Goal: Transaction & Acquisition: Obtain resource

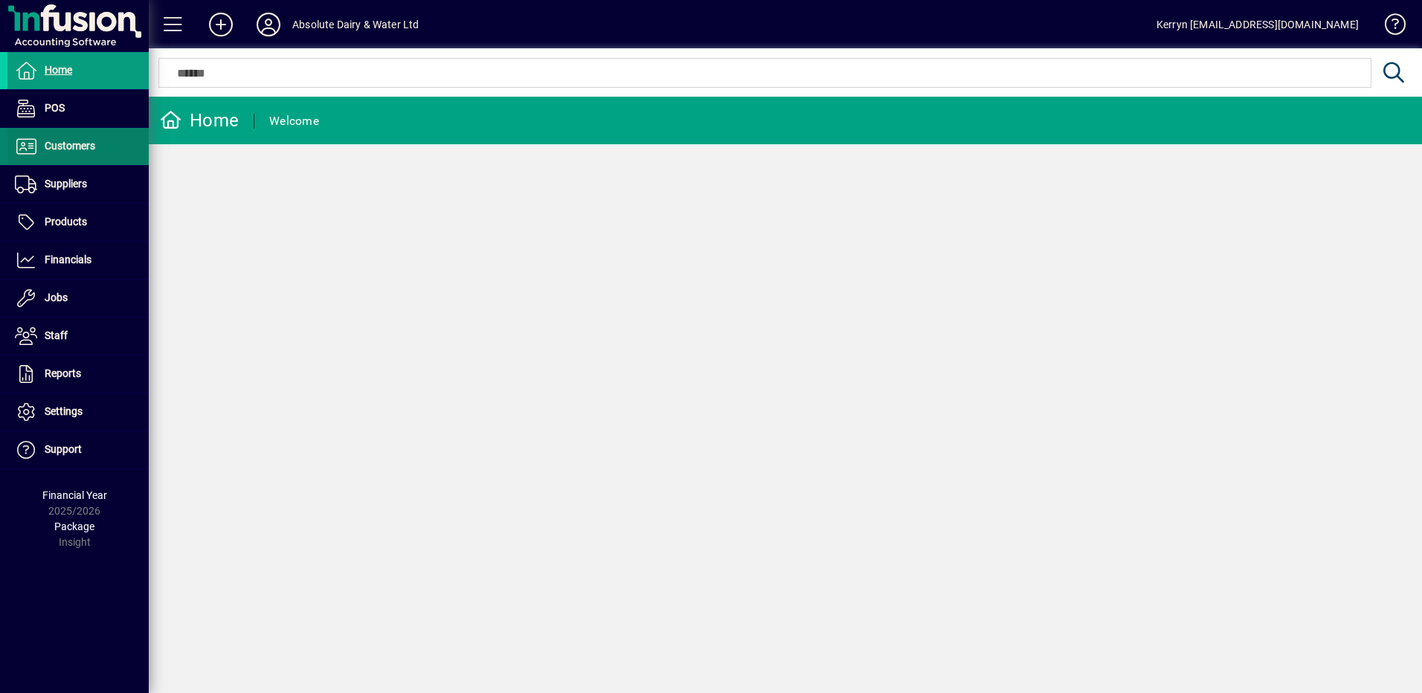
click at [80, 161] on span at bounding box center [77, 147] width 141 height 36
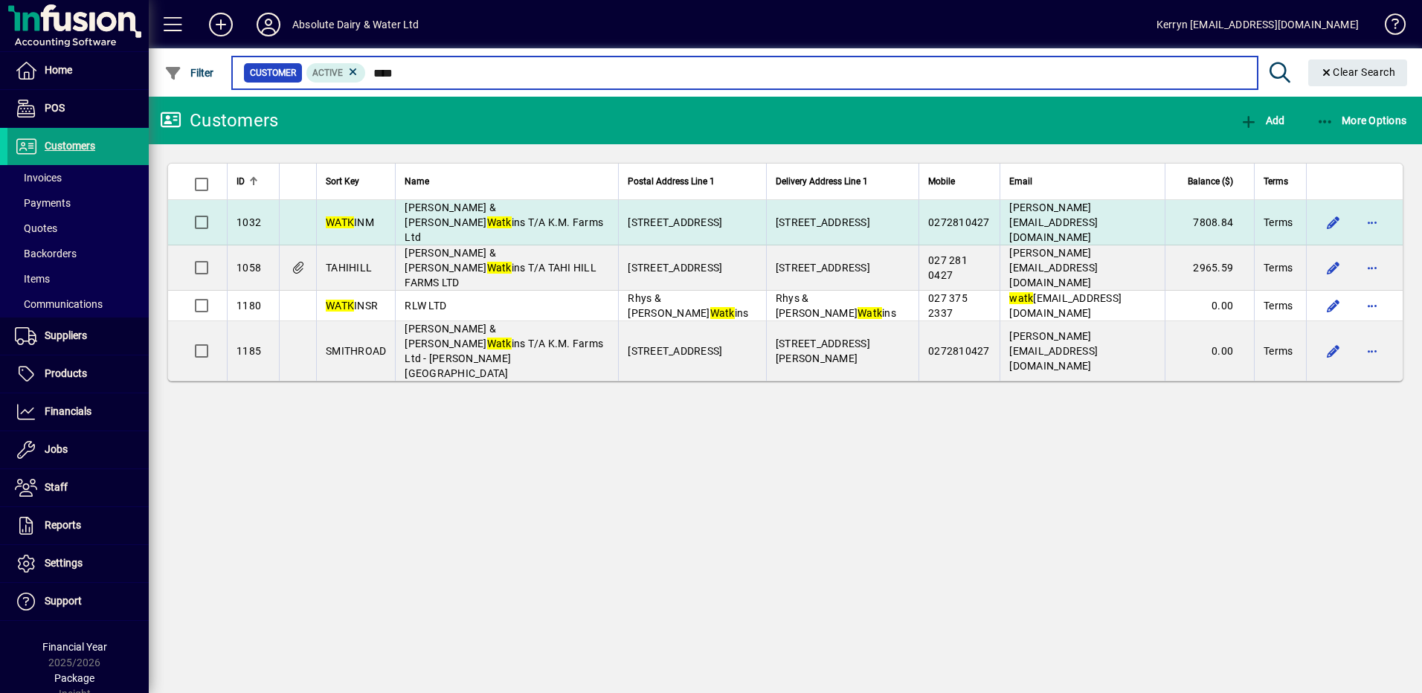
type input "****"
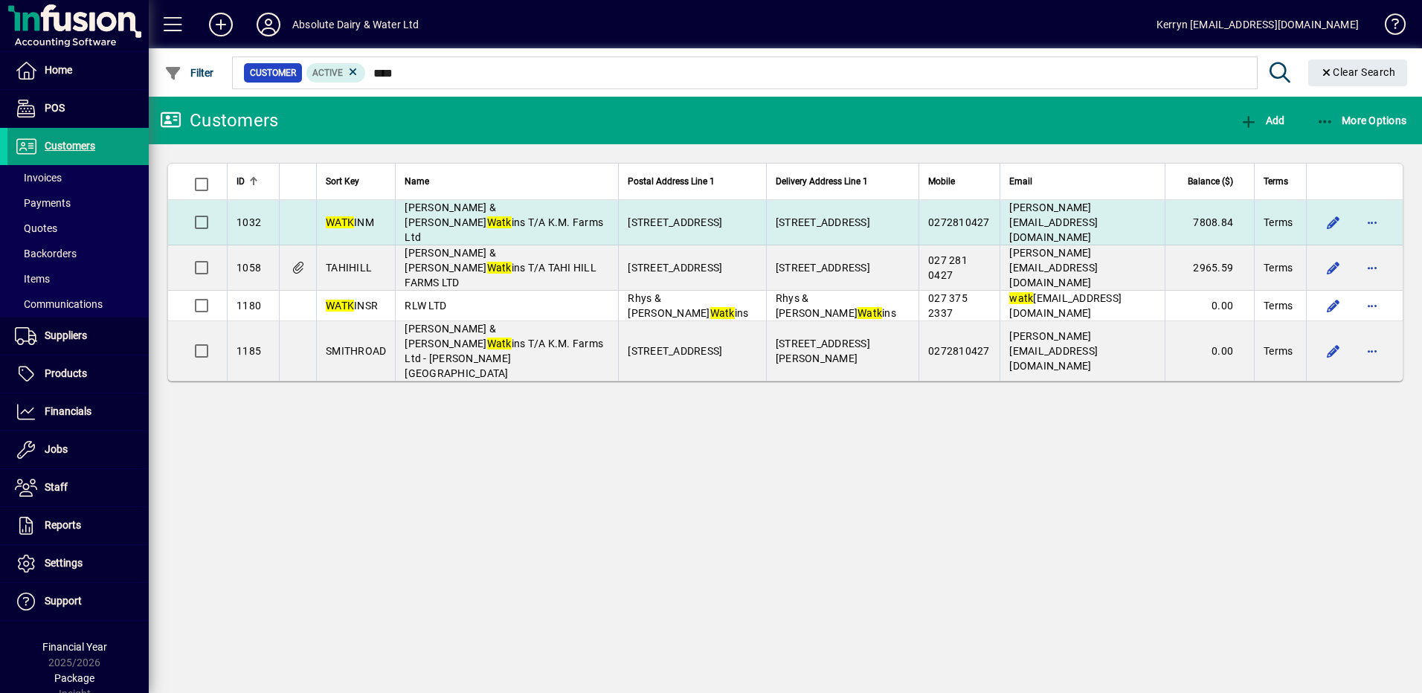
click at [1098, 219] on span "[PERSON_NAME][EMAIL_ADDRESS][DOMAIN_NAME]" at bounding box center [1053, 223] width 89 height 42
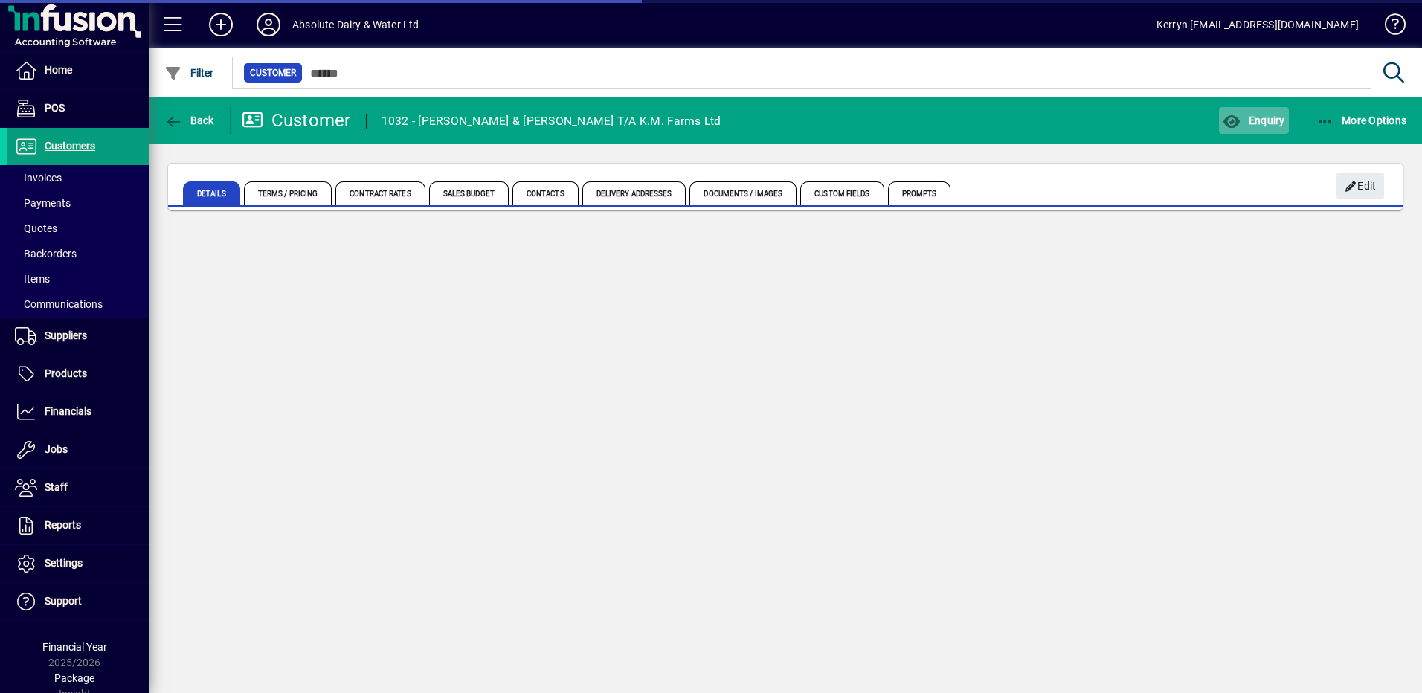
click at [1270, 118] on span "Enquiry" at bounding box center [1254, 121] width 62 height 12
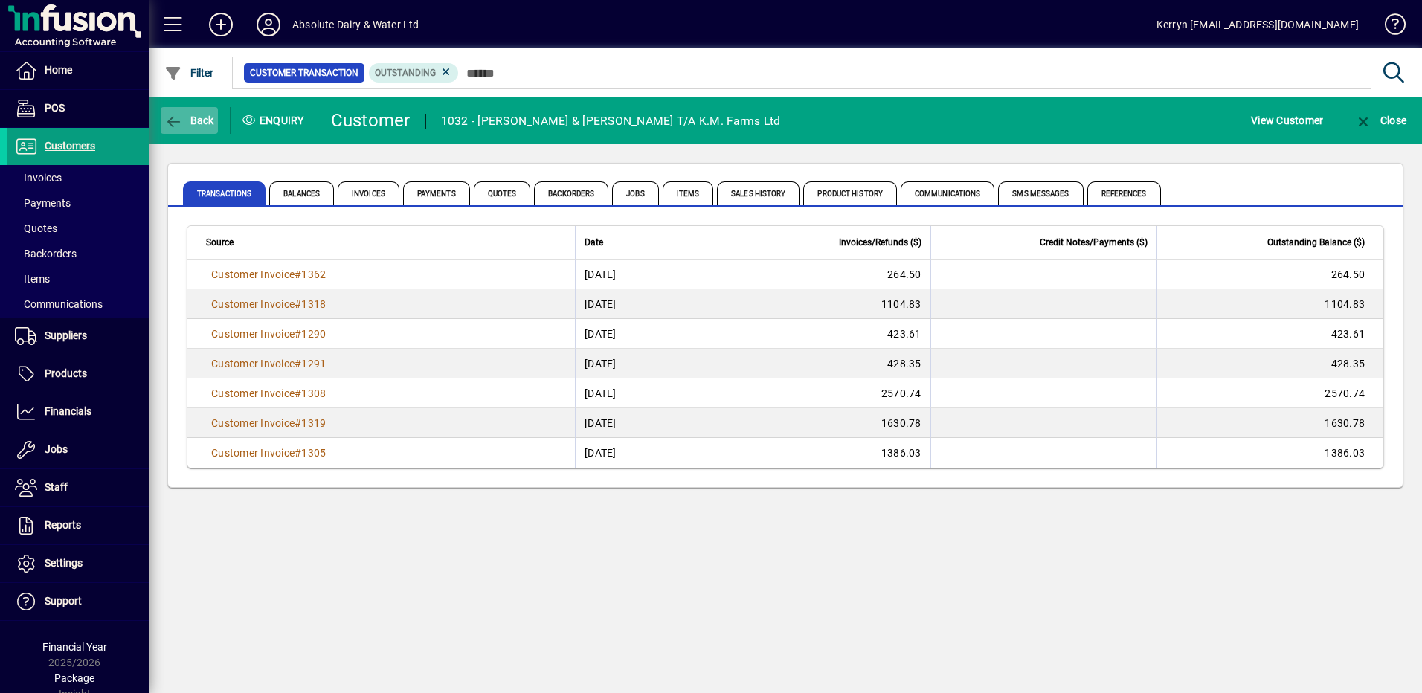
click at [193, 112] on span "button" at bounding box center [189, 121] width 57 height 36
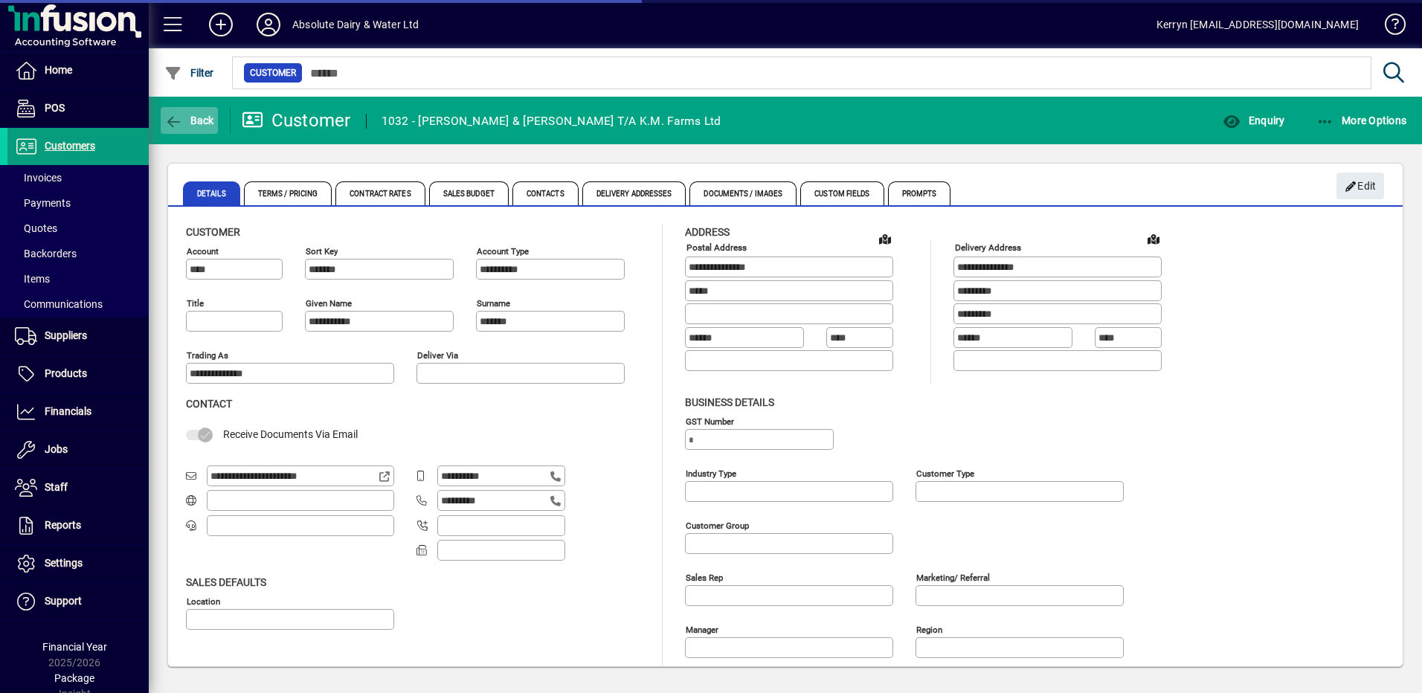
click at [199, 121] on span "Back" at bounding box center [189, 121] width 50 height 12
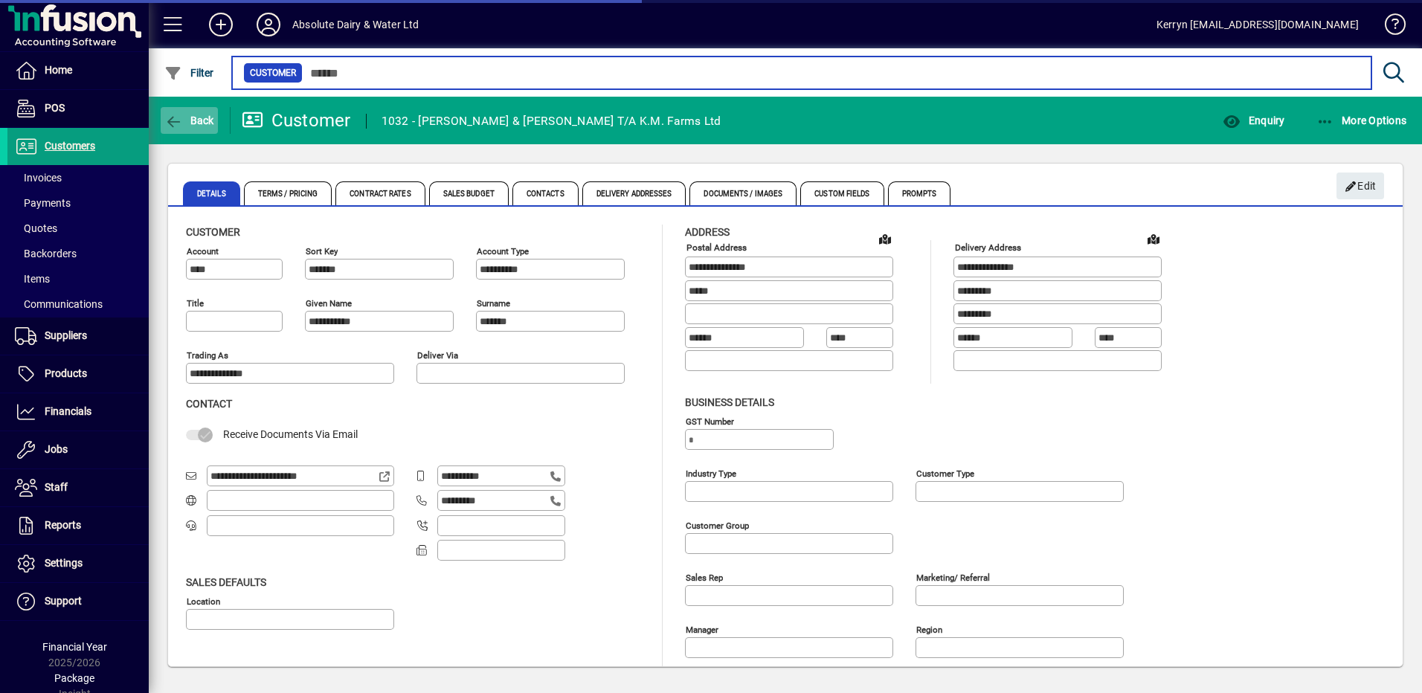
type input "****"
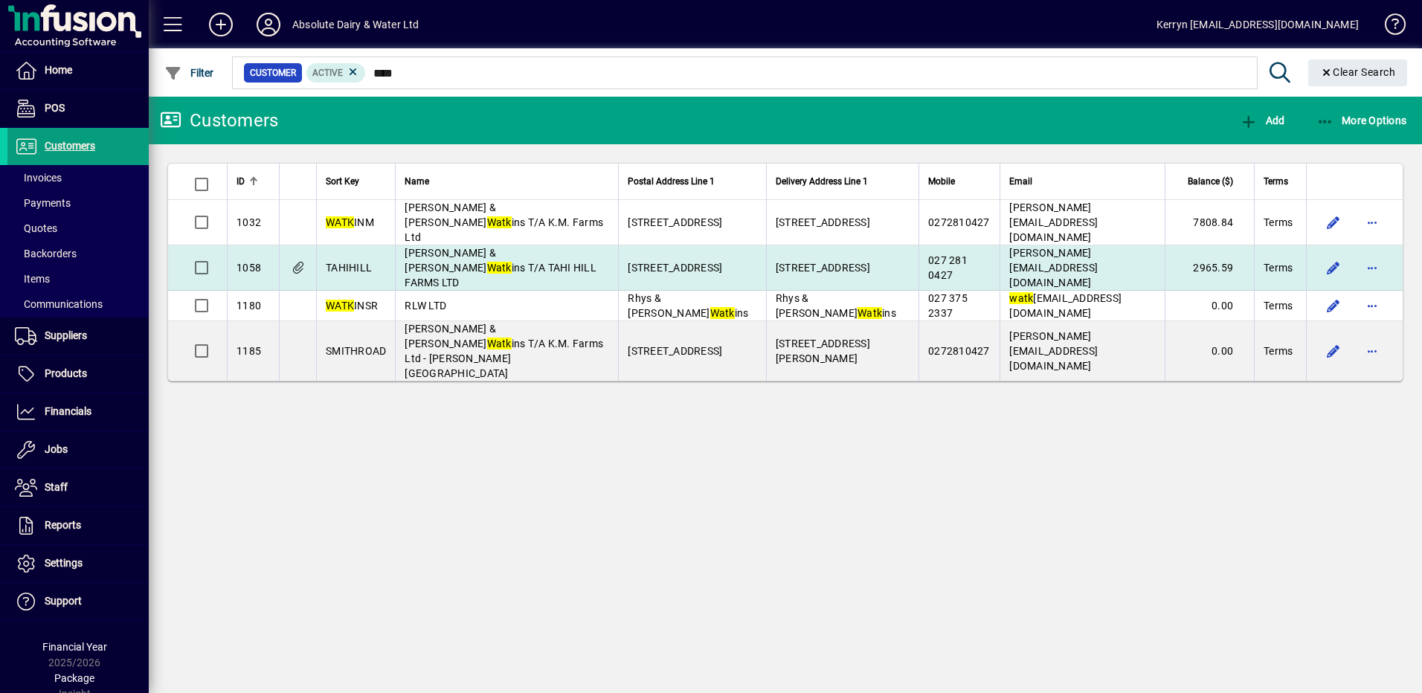
click at [552, 247] on span "[PERSON_NAME] & [PERSON_NAME] ins T/A TAHI HILL FARMS LTD" at bounding box center [501, 268] width 192 height 42
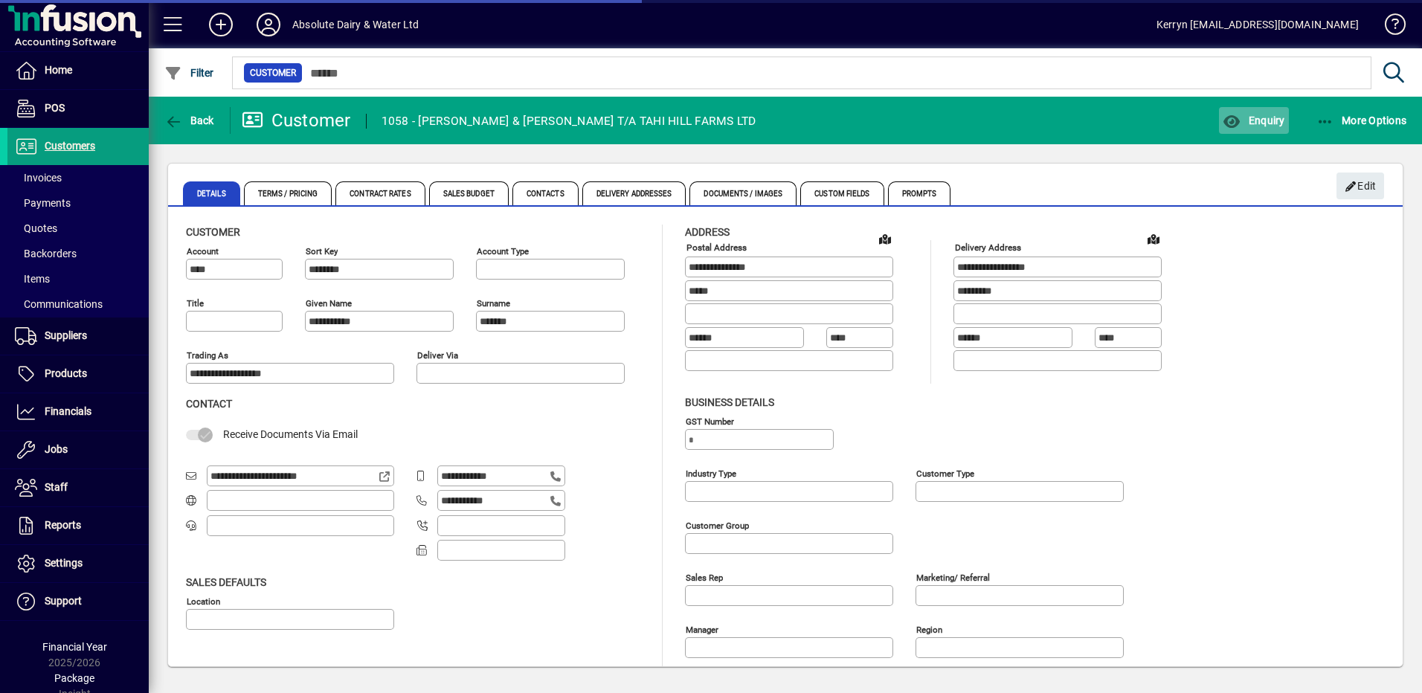
type input "**********"
click at [1262, 129] on span "button" at bounding box center [1253, 121] width 69 height 36
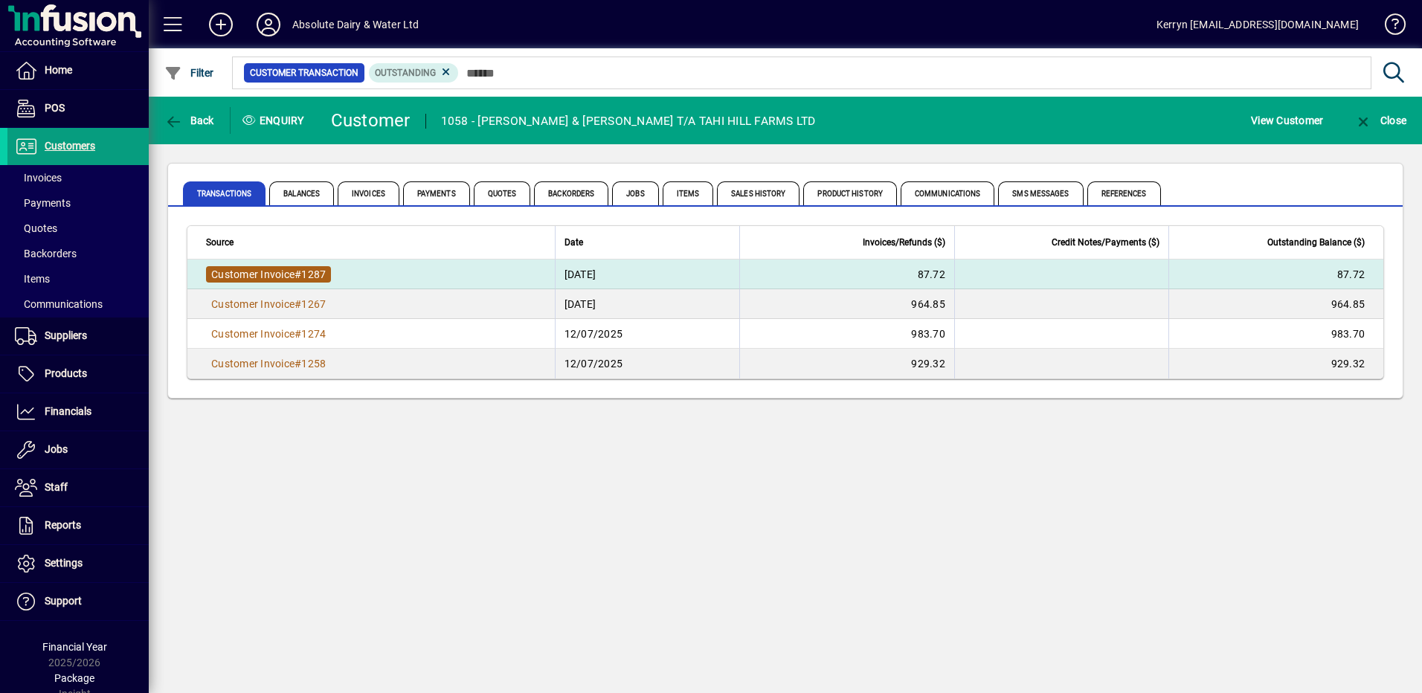
click at [286, 271] on span "Customer Invoice" at bounding box center [252, 275] width 83 height 12
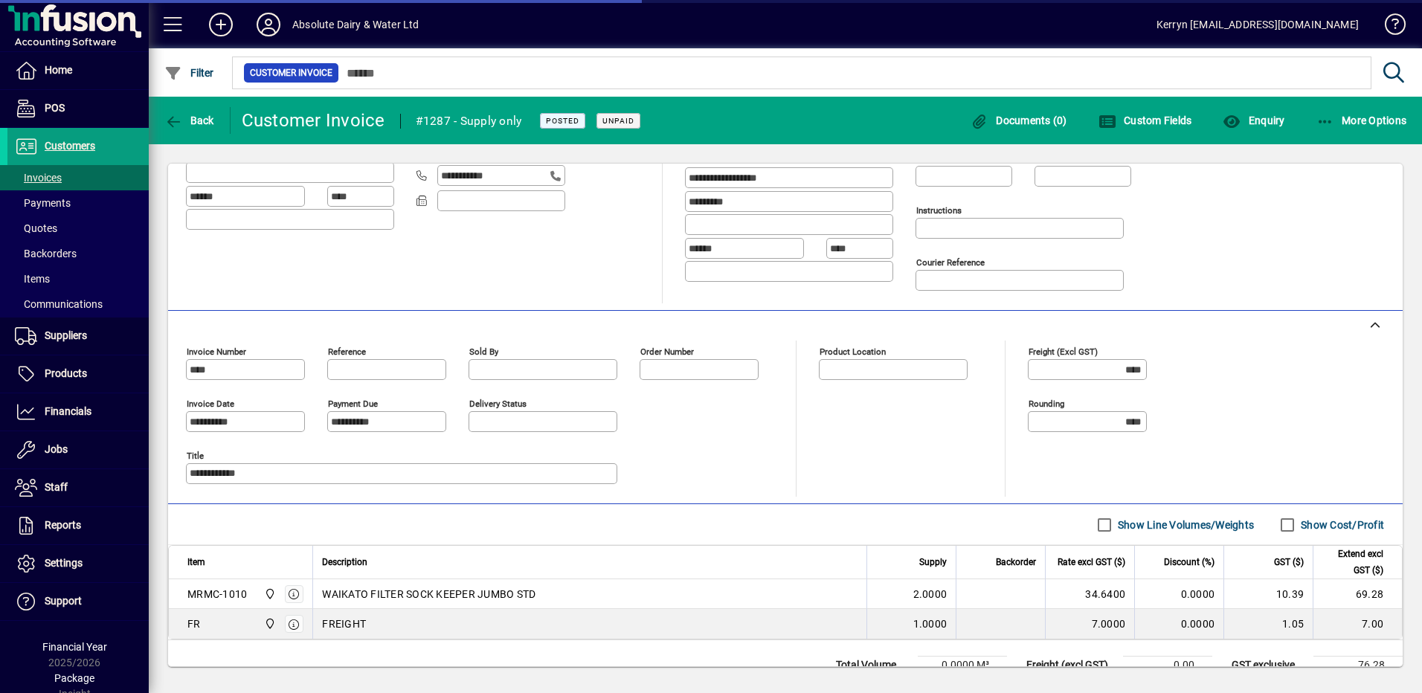
scroll to position [252, 0]
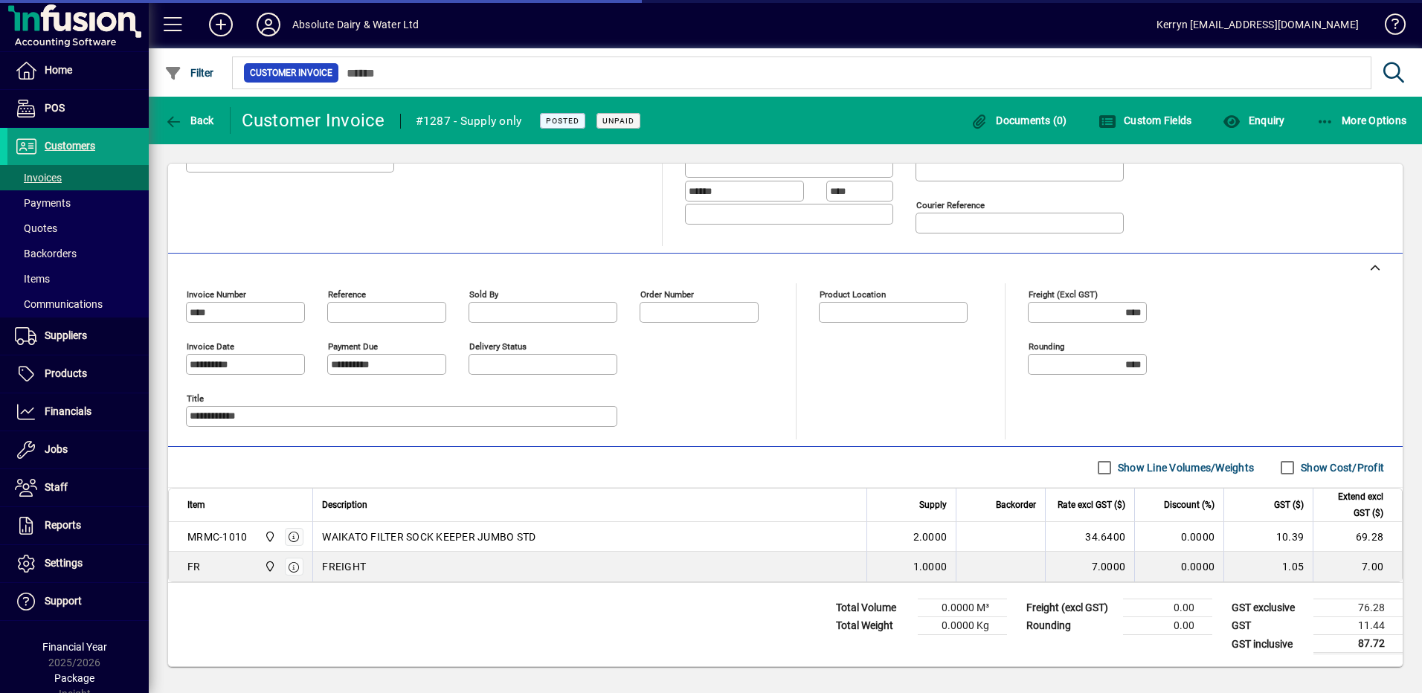
type input "**********"
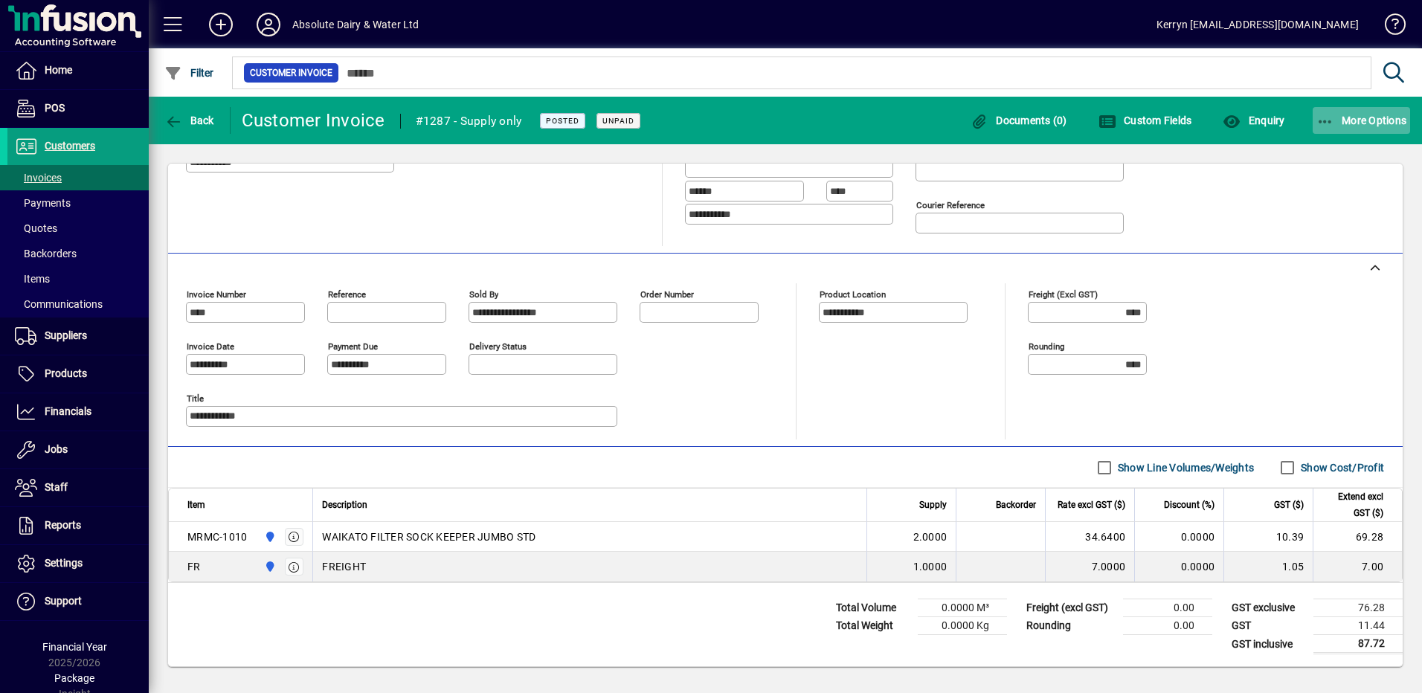
click at [1321, 111] on span "button" at bounding box center [1362, 121] width 98 height 36
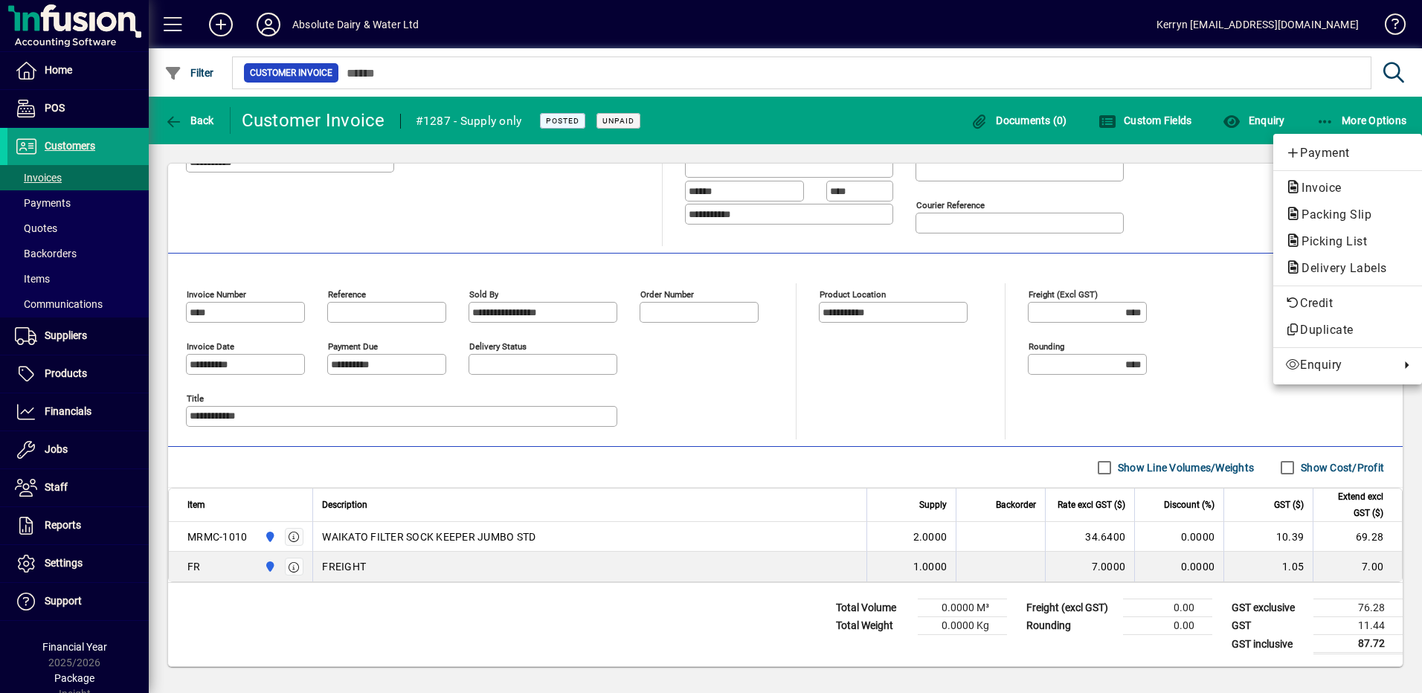
click at [1326, 172] on div "Payment Invoice Packing Slip Picking List Delivery Labels Credit Duplicate Enqu…" at bounding box center [1347, 259] width 149 height 251
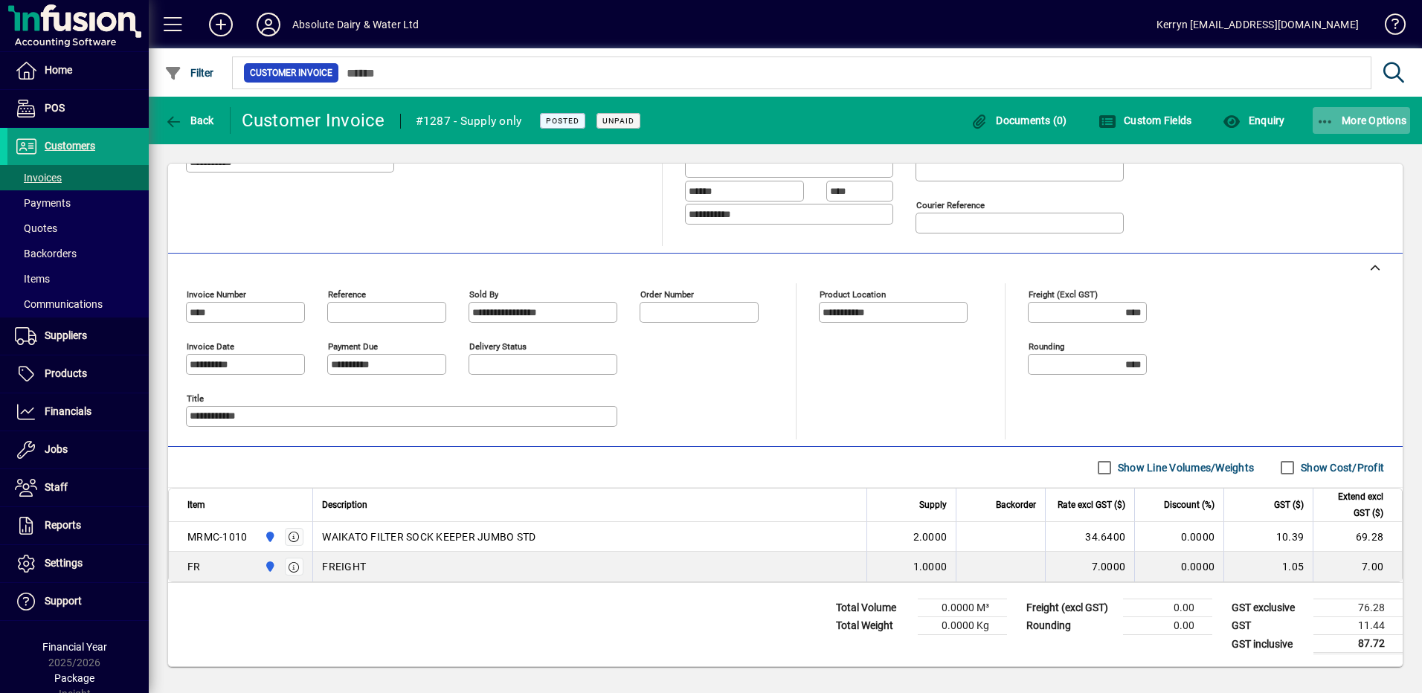
click at [1327, 115] on icon "button" at bounding box center [1326, 122] width 19 height 15
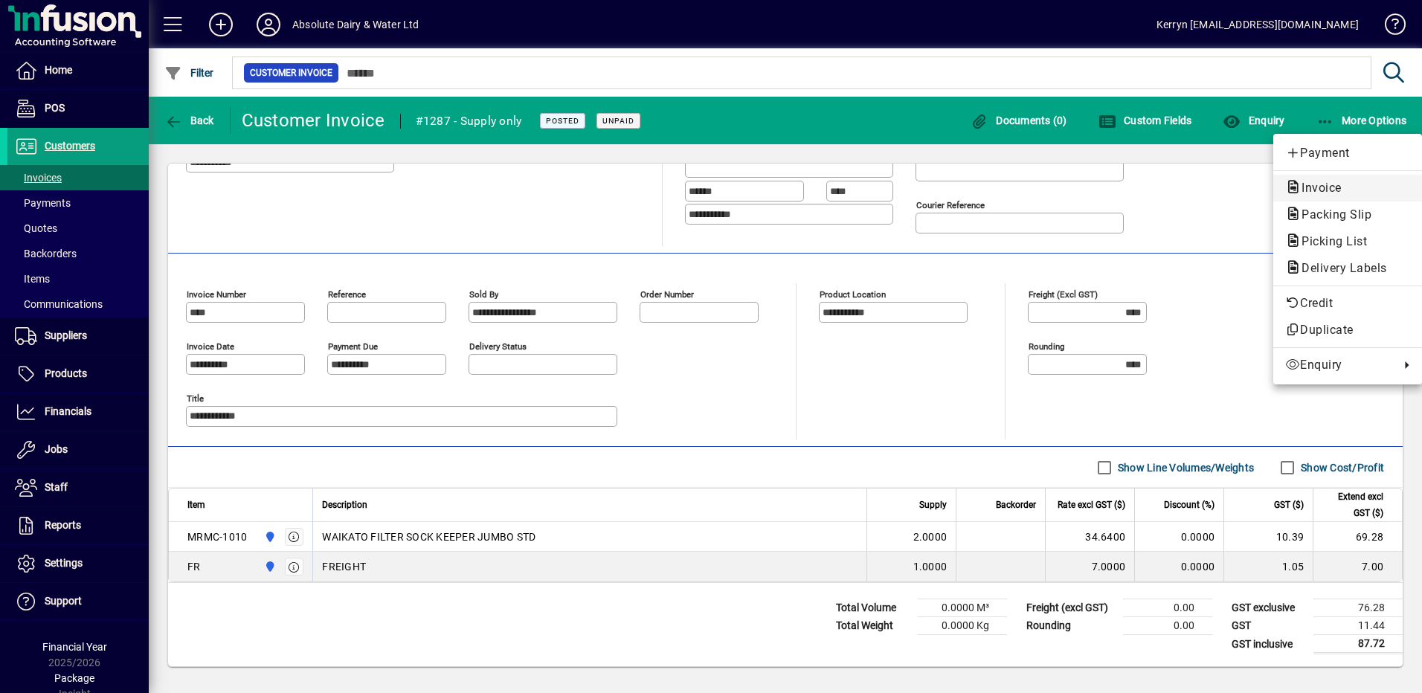
click at [1318, 182] on span "Invoice" at bounding box center [1317, 188] width 64 height 14
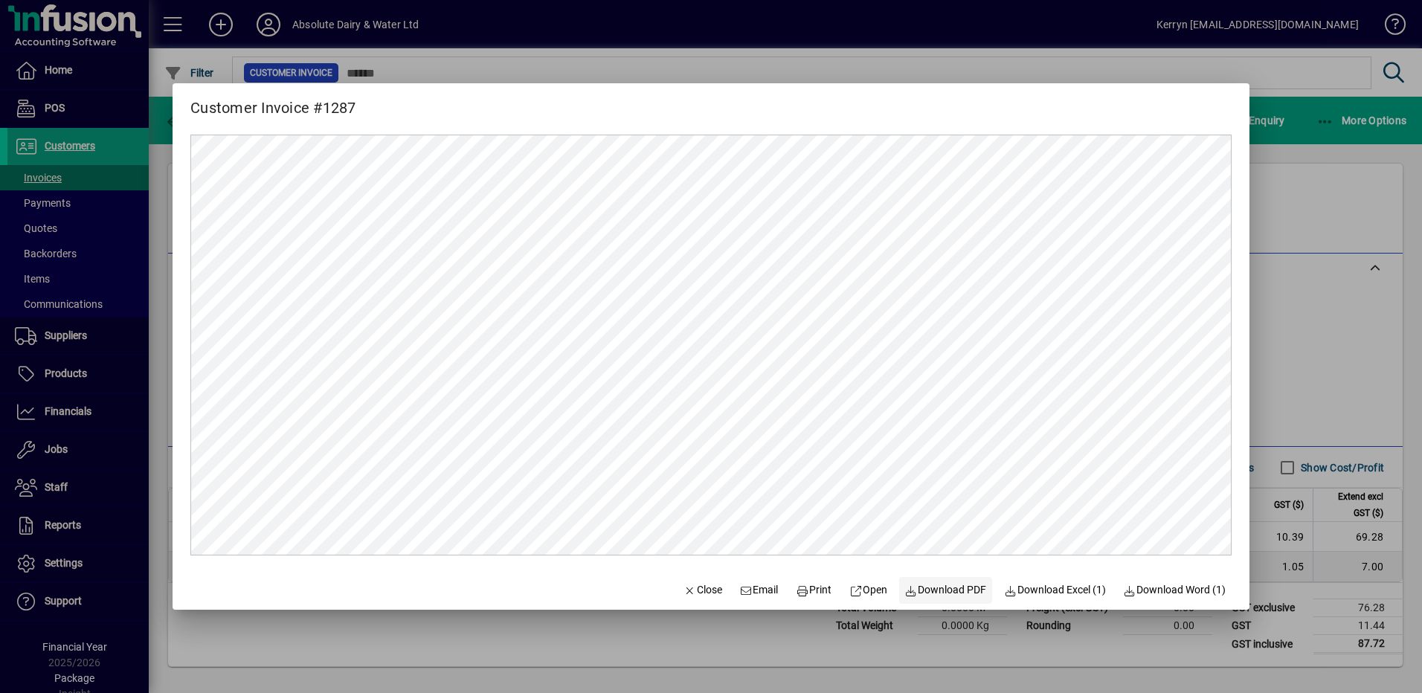
scroll to position [0, 0]
click at [741, 591] on span "Email" at bounding box center [759, 590] width 39 height 16
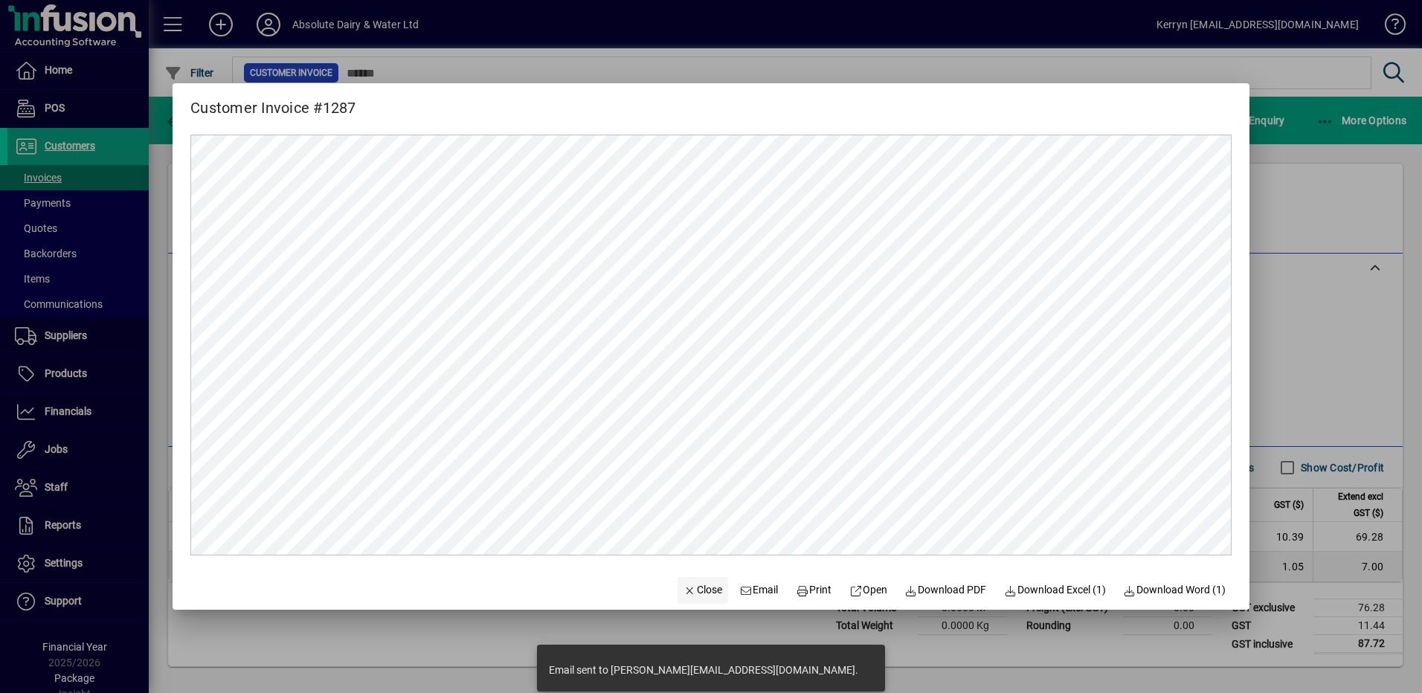
click at [684, 594] on icon "button" at bounding box center [690, 591] width 13 height 10
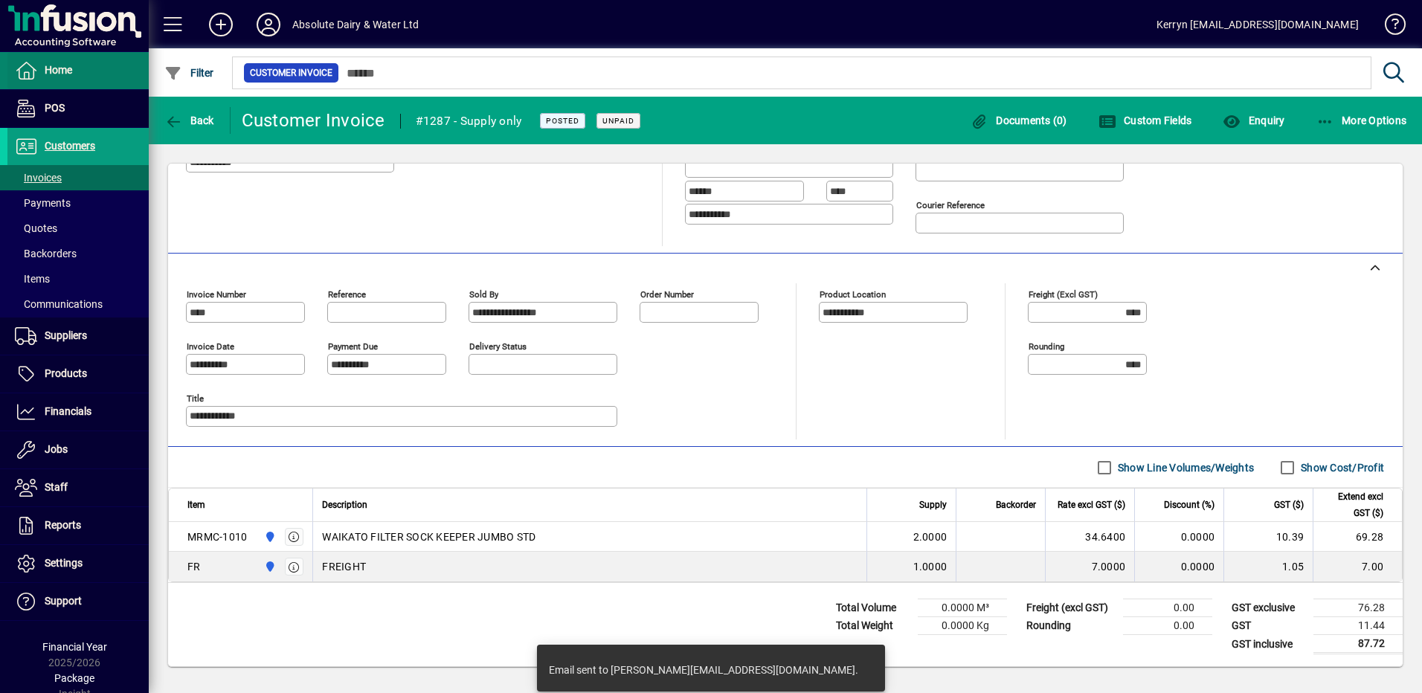
click at [68, 62] on span "Home" at bounding box center [39, 71] width 65 height 18
